Goal: Ask a question

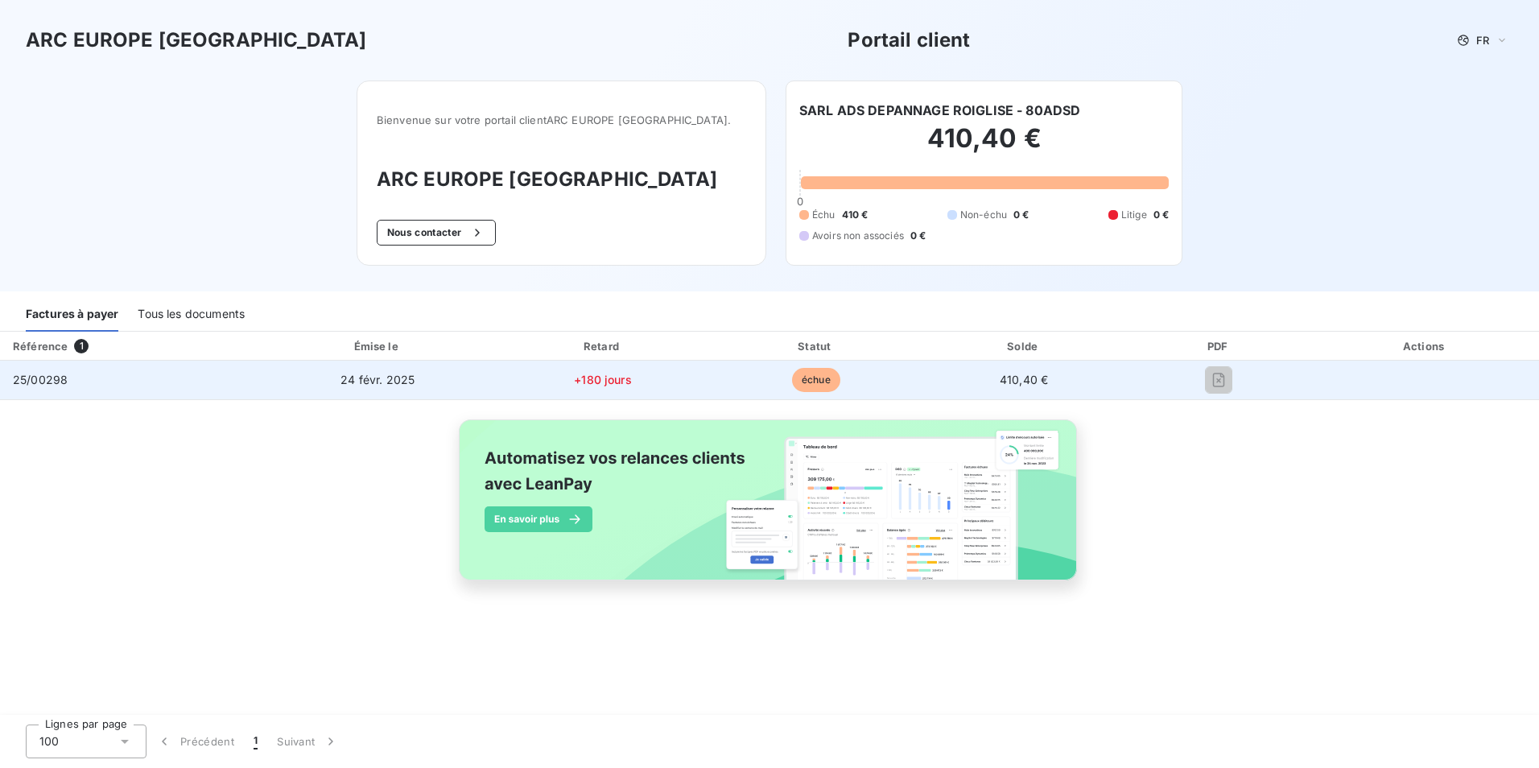
click at [807, 381] on span "échue" at bounding box center [816, 380] width 48 height 24
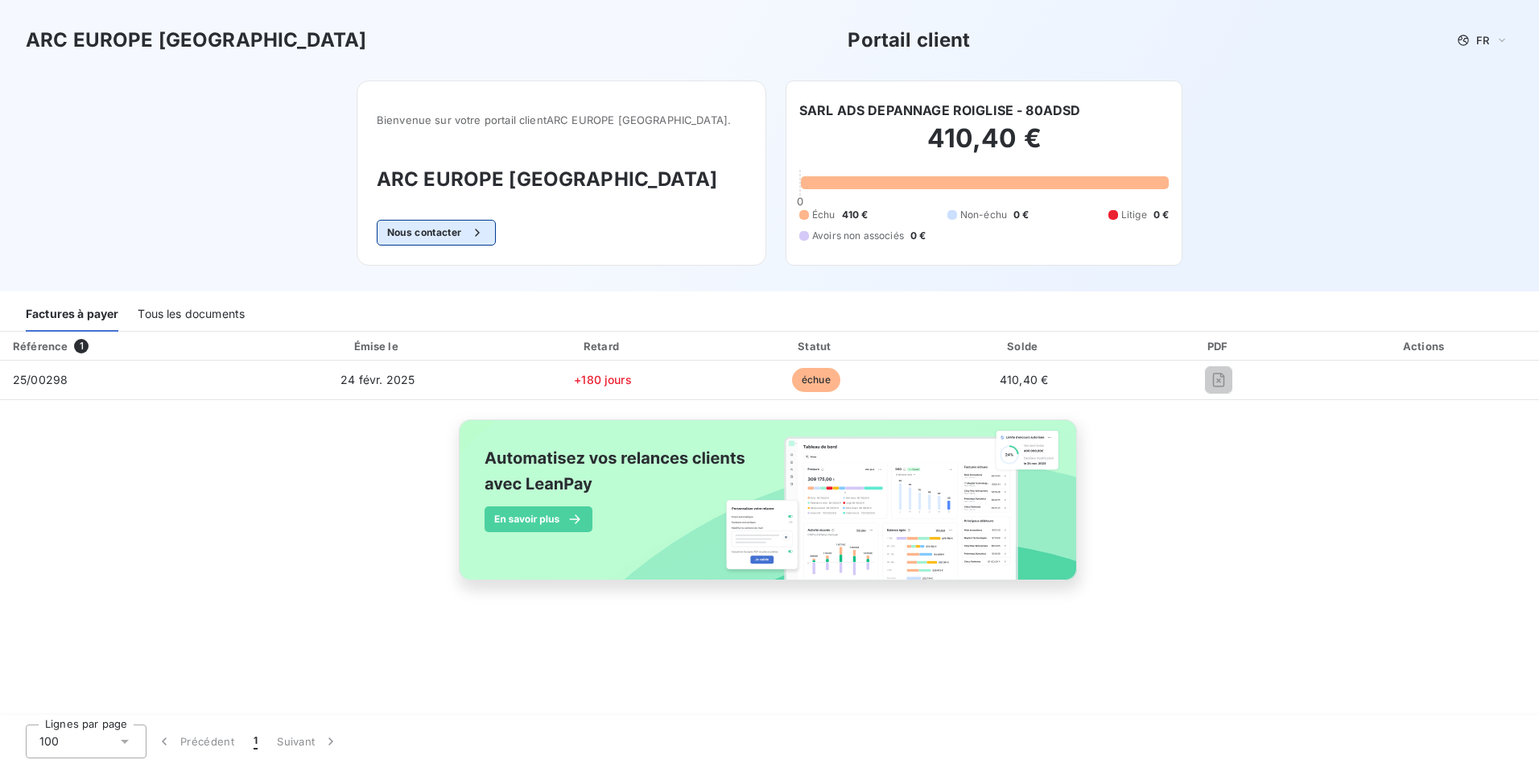
click at [485, 233] on div "button" at bounding box center [473, 233] width 24 height 16
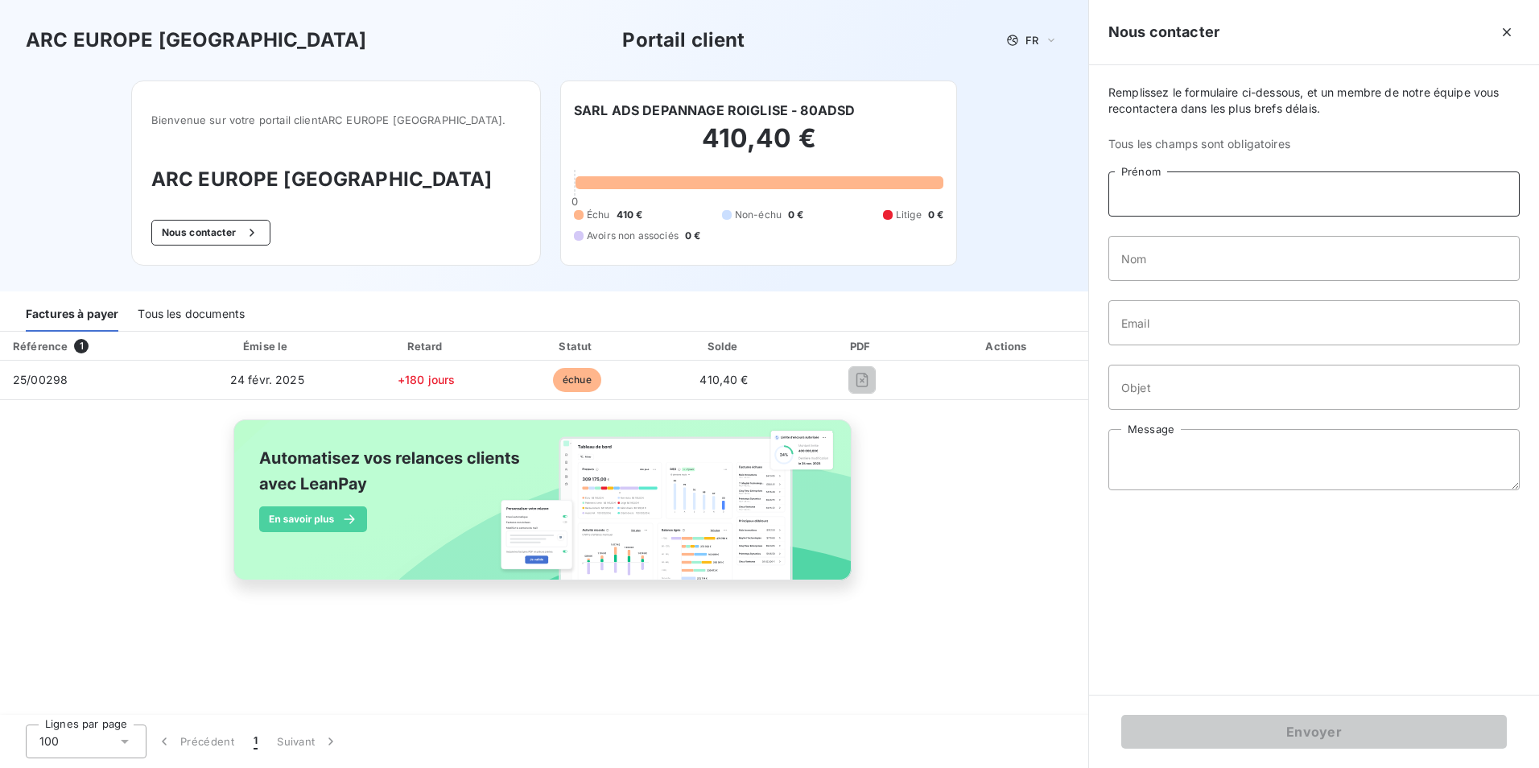
click at [1155, 200] on input "Prénom" at bounding box center [1314, 193] width 411 height 45
type input "ISALINE"
type input "[PERSON_NAME]"
drag, startPoint x: 1177, startPoint y: 331, endPoint x: 1097, endPoint y: 339, distance: 80.9
click at [1097, 339] on div "Remplissez le formulaire ci-dessous, et un membre de notre équipe vous recontac…" at bounding box center [1314, 380] width 450 height 630
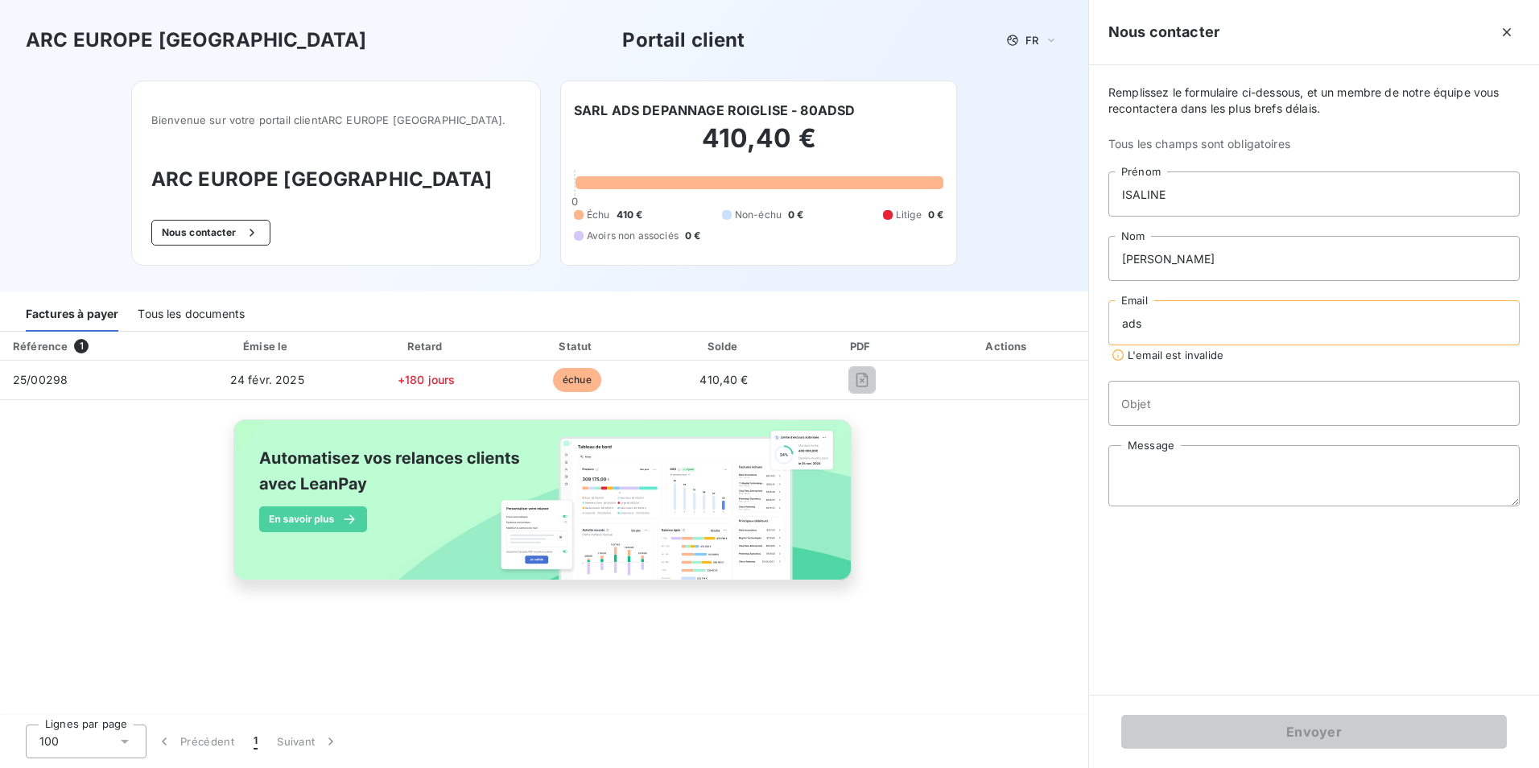
type input "[EMAIL_ADDRESS][DOMAIN_NAME]"
click at [1179, 392] on input "Objet" at bounding box center [1314, 387] width 411 height 45
type input "F"
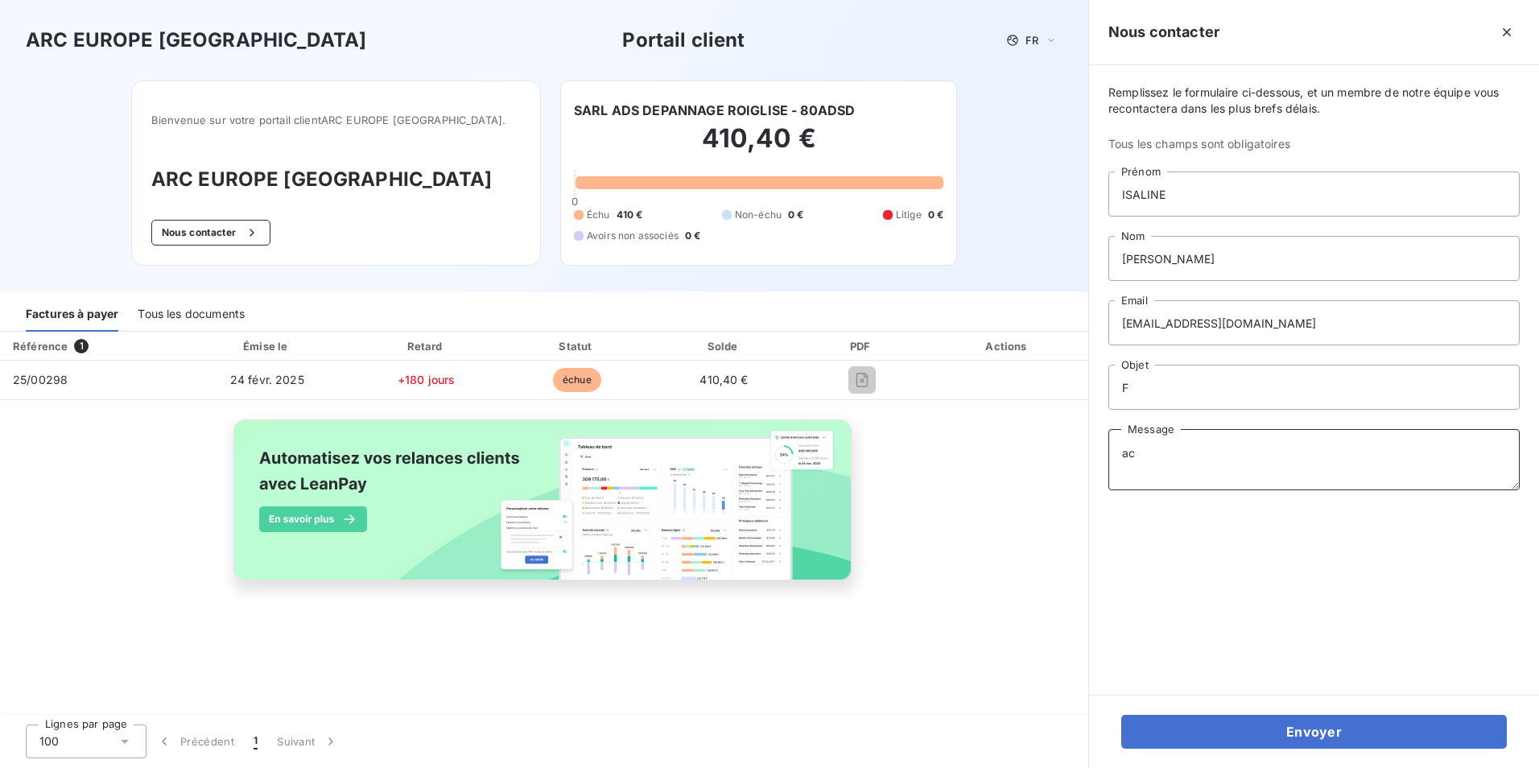
type textarea "a"
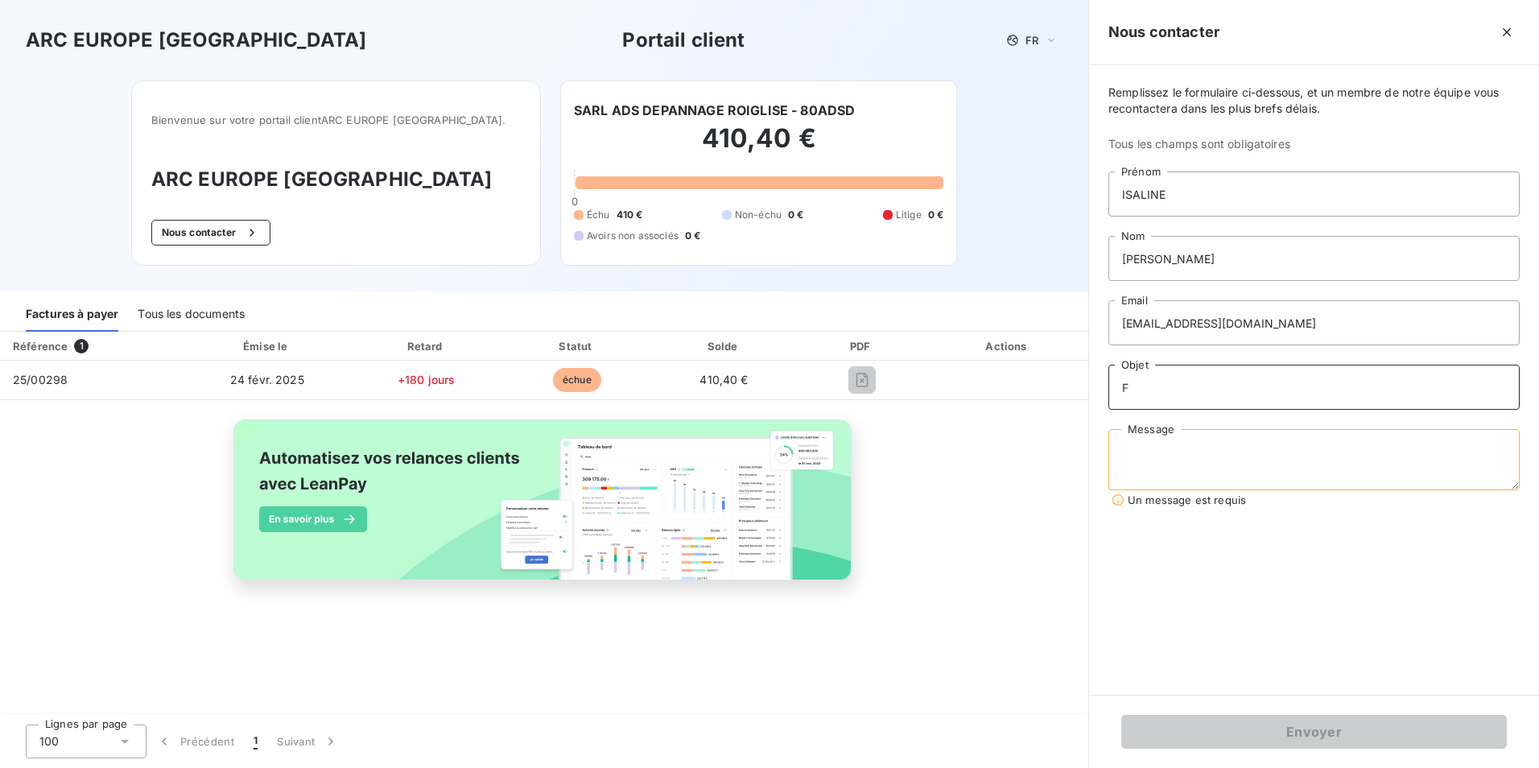
click at [1168, 386] on input "F" at bounding box center [1314, 387] width 411 height 45
type input "FACTURES IMPAYÉES"
click at [1175, 462] on textarea "Message" at bounding box center [1314, 459] width 411 height 61
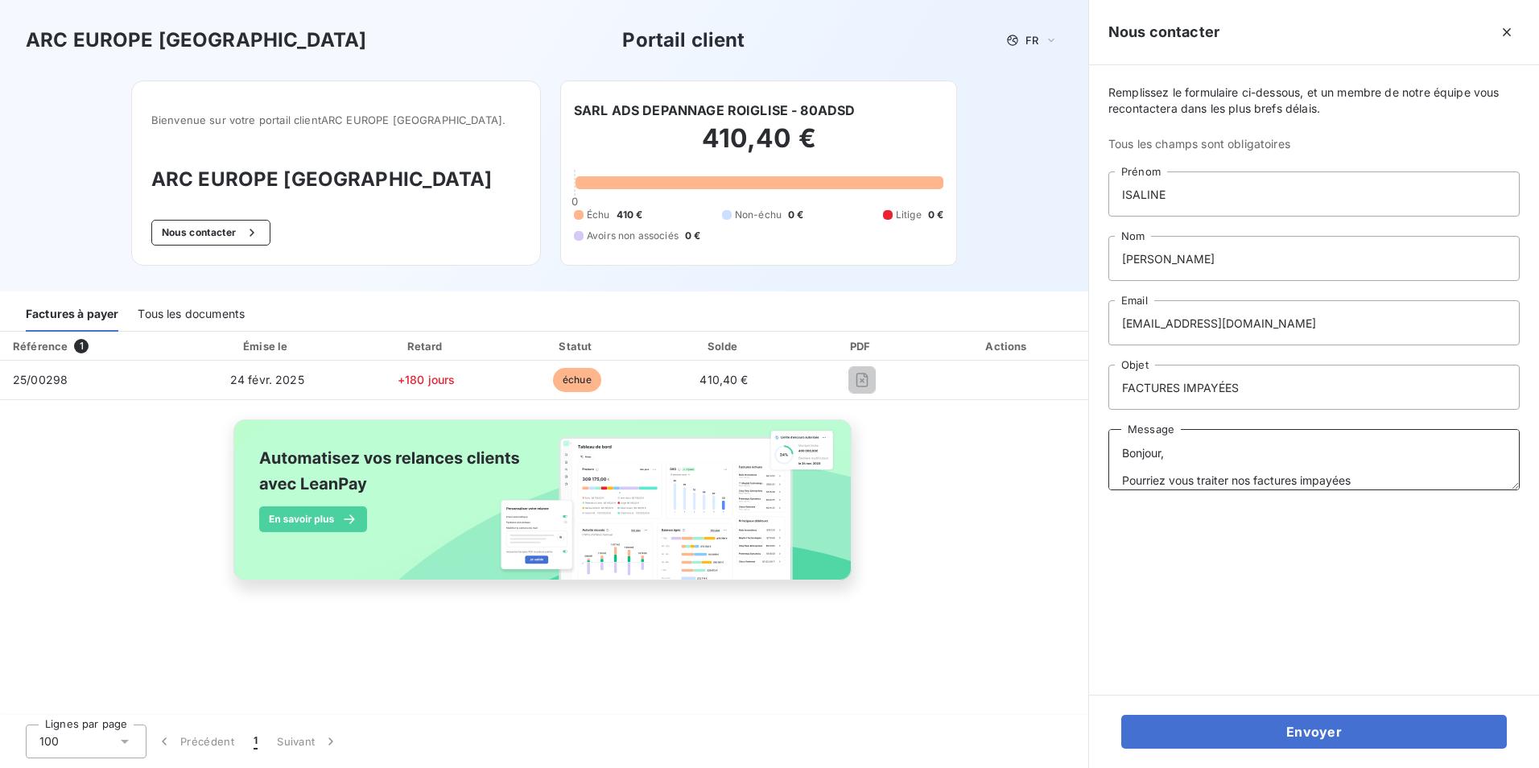
click at [1378, 478] on textarea "Bonjour, Pourriez vous traiter nos factures impayées" at bounding box center [1314, 459] width 411 height 61
click at [1166, 481] on textarea "Bonjour, Pourriez vous traiter nos factures impayées le solde est de 11321.18€ …" at bounding box center [1314, 459] width 411 height 61
click at [1289, 481] on textarea "Bonjour, Pourriez vous traiter nos factures impayées le solde est de 11321.18€ …" at bounding box center [1314, 459] width 411 height 61
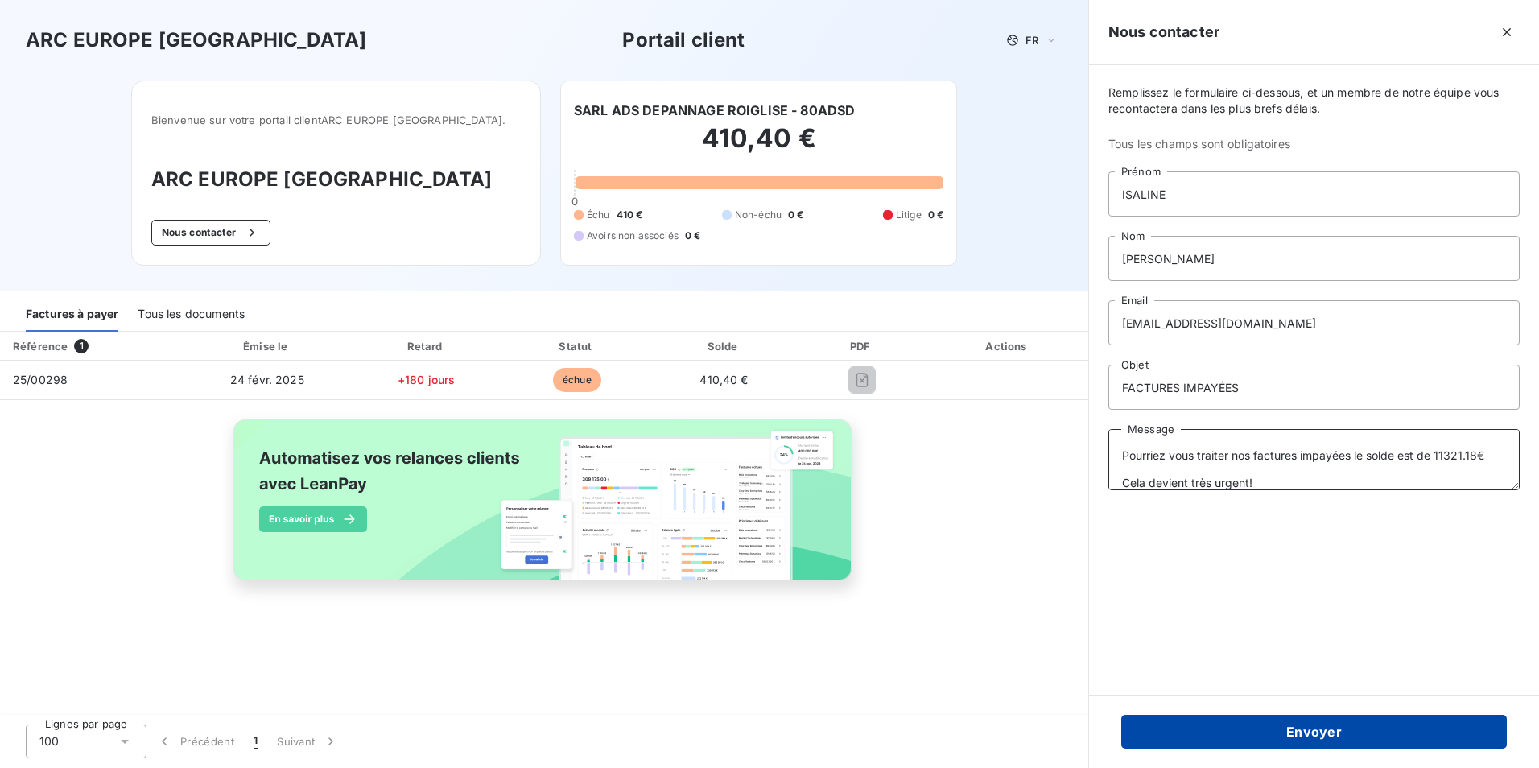
type textarea "Bonjour, Pourriez vous traiter nos factures impayées le solde est de 11321.18€ …"
click at [1335, 744] on button "Envoyer" at bounding box center [1314, 732] width 386 height 34
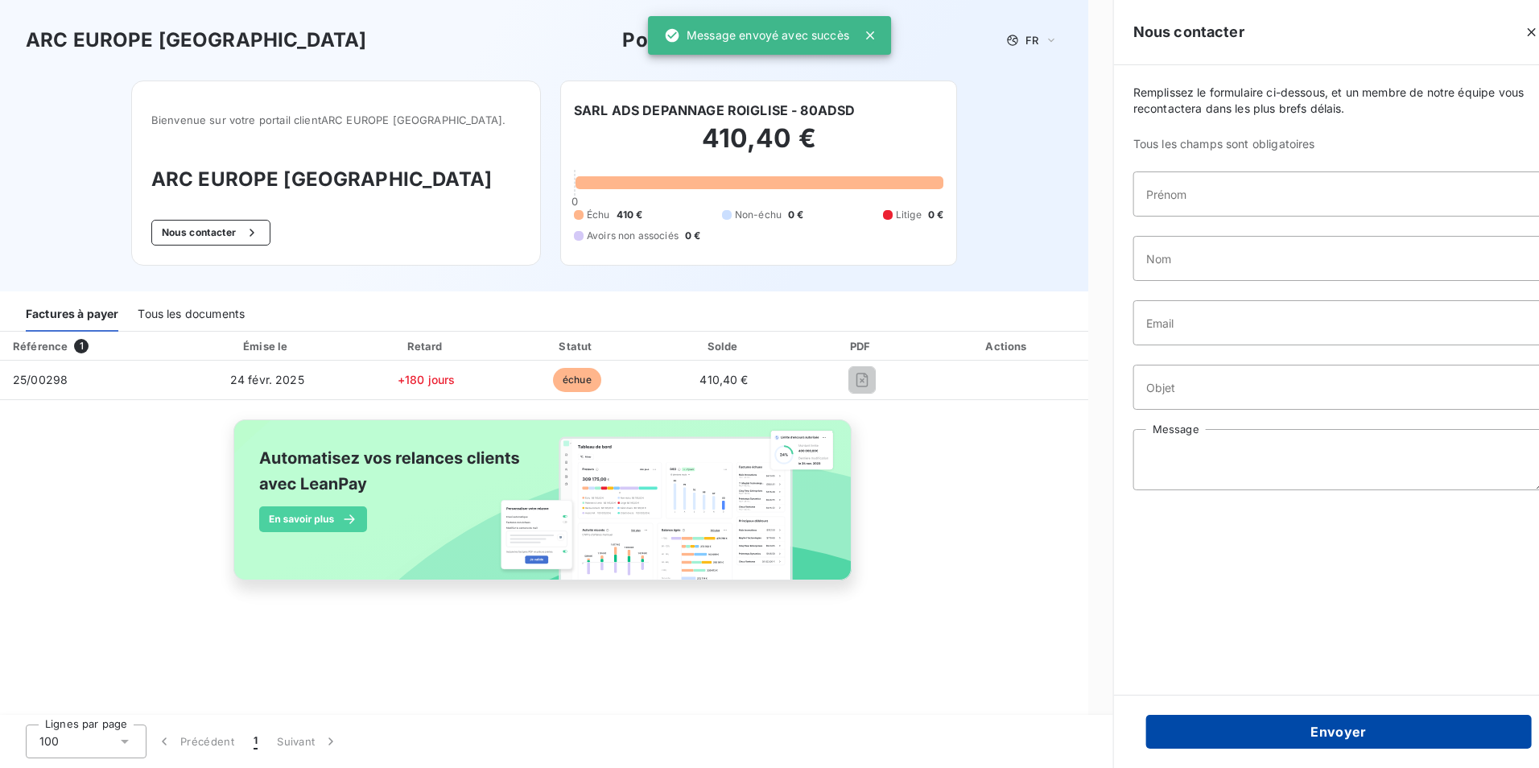
scroll to position [0, 0]
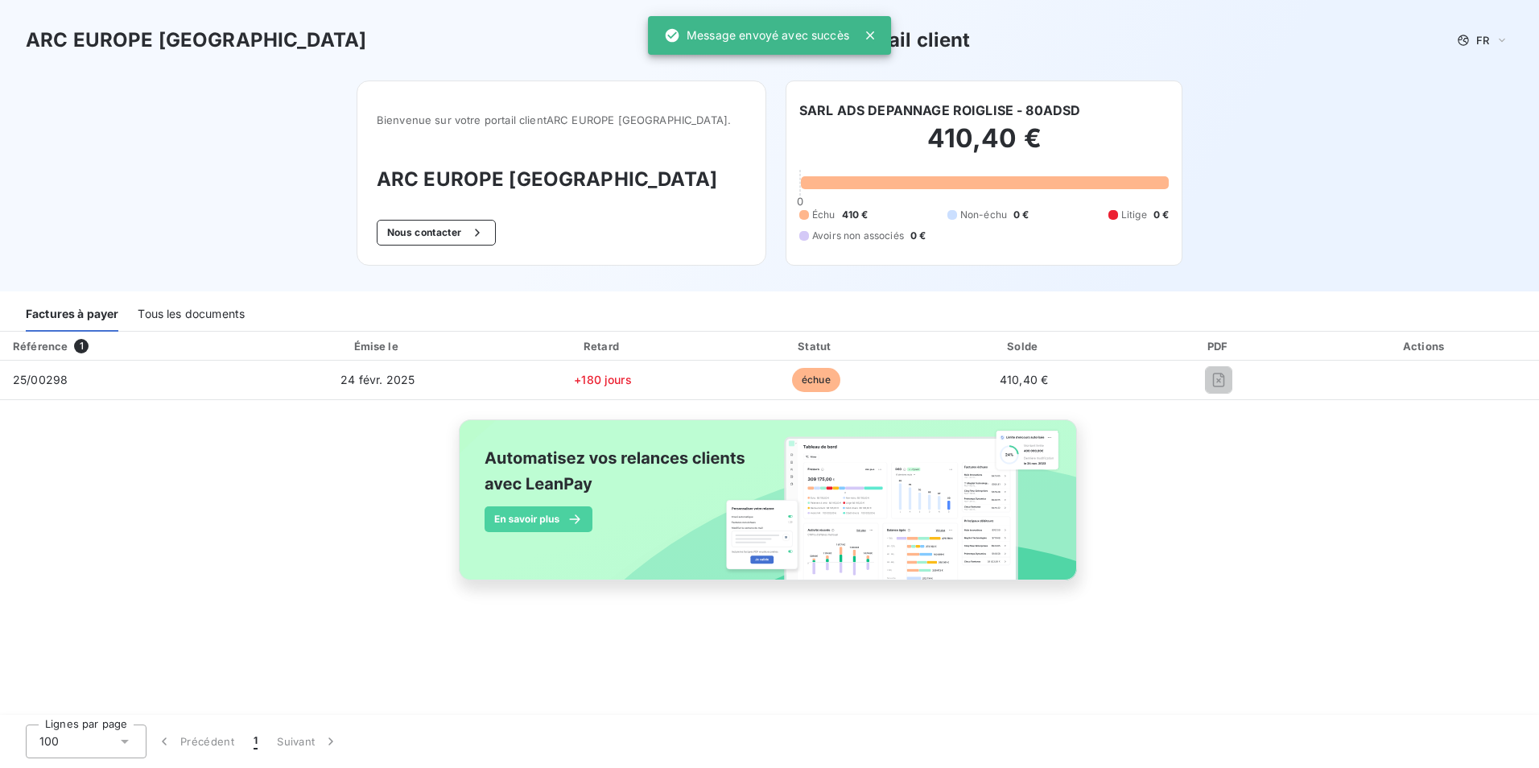
click at [879, 34] on div at bounding box center [873, 35] width 23 height 16
